Goal: Find contact information: Obtain details needed to contact an individual or organization

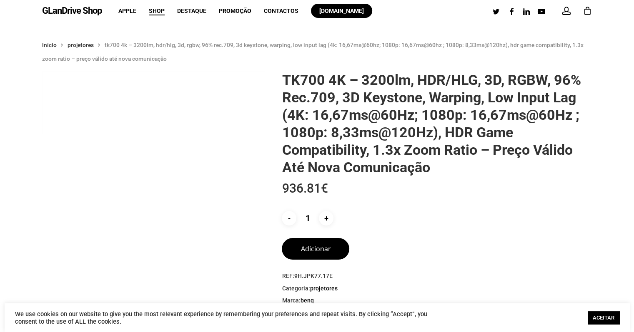
click at [78, 13] on link "GLanDrive Shop" at bounding box center [72, 10] width 60 height 9
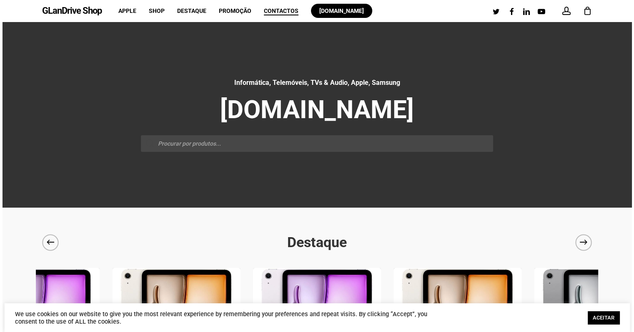
click at [274, 9] on span "Contactos" at bounding box center [281, 10] width 35 height 7
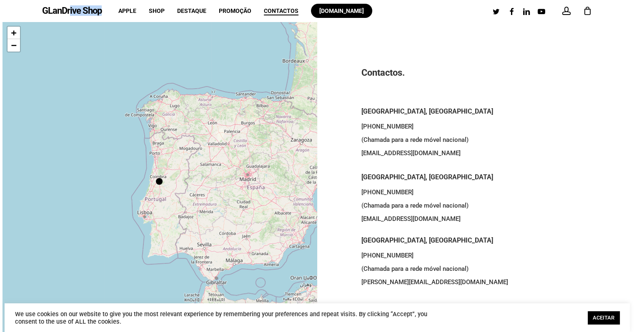
drag, startPoint x: 109, startPoint y: 10, endPoint x: 43, endPoint y: 11, distance: 65.8
click at [43, 11] on div "GLanDrive Shop account 0 Menu Apple Shop Destaque Promoção Contactos [DOMAIN_NA…" at bounding box center [317, 11] width 550 height 22
copy div "GLanDrive Shop account 0 Menu"
